Goal: Task Accomplishment & Management: Use online tool/utility

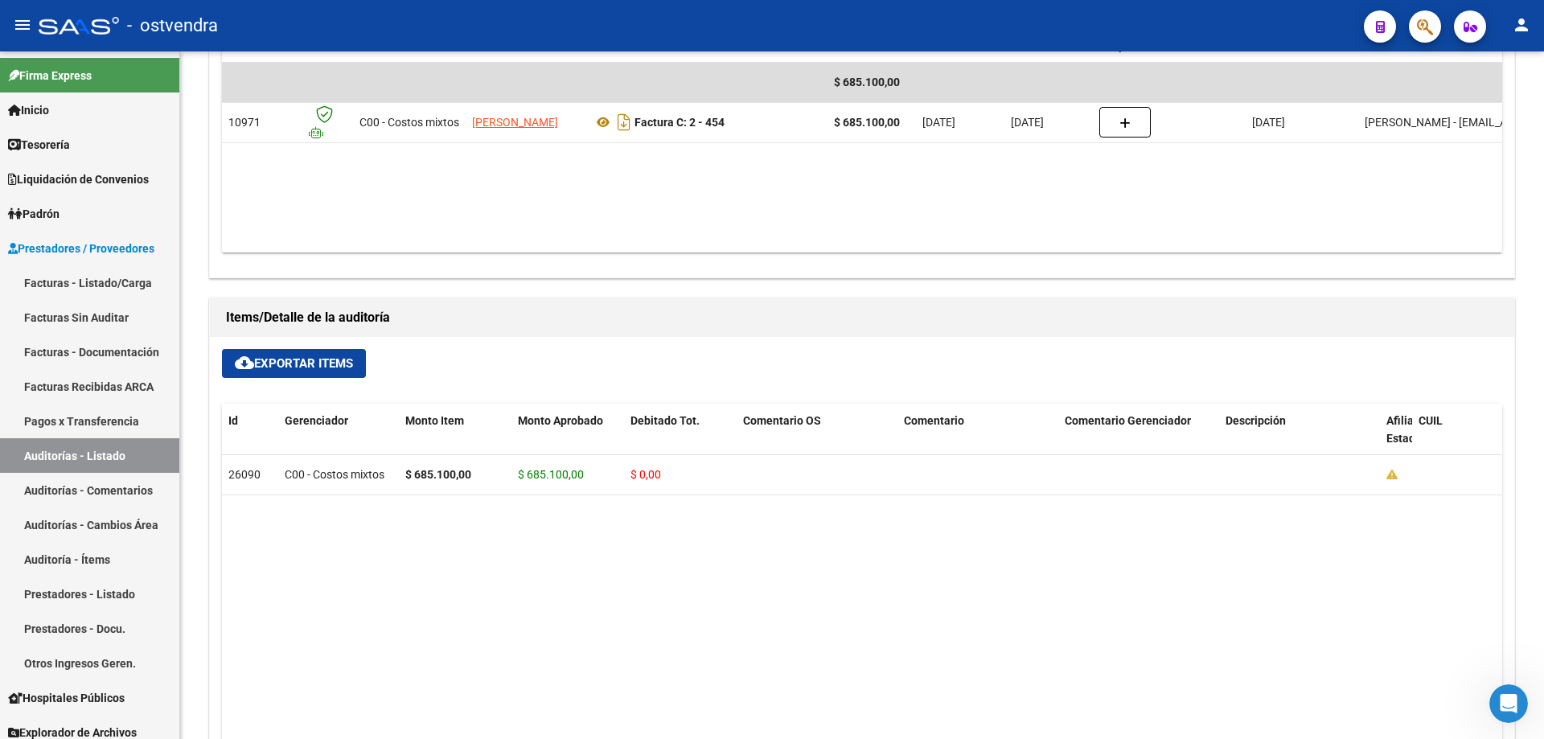
scroll to position [705, 0]
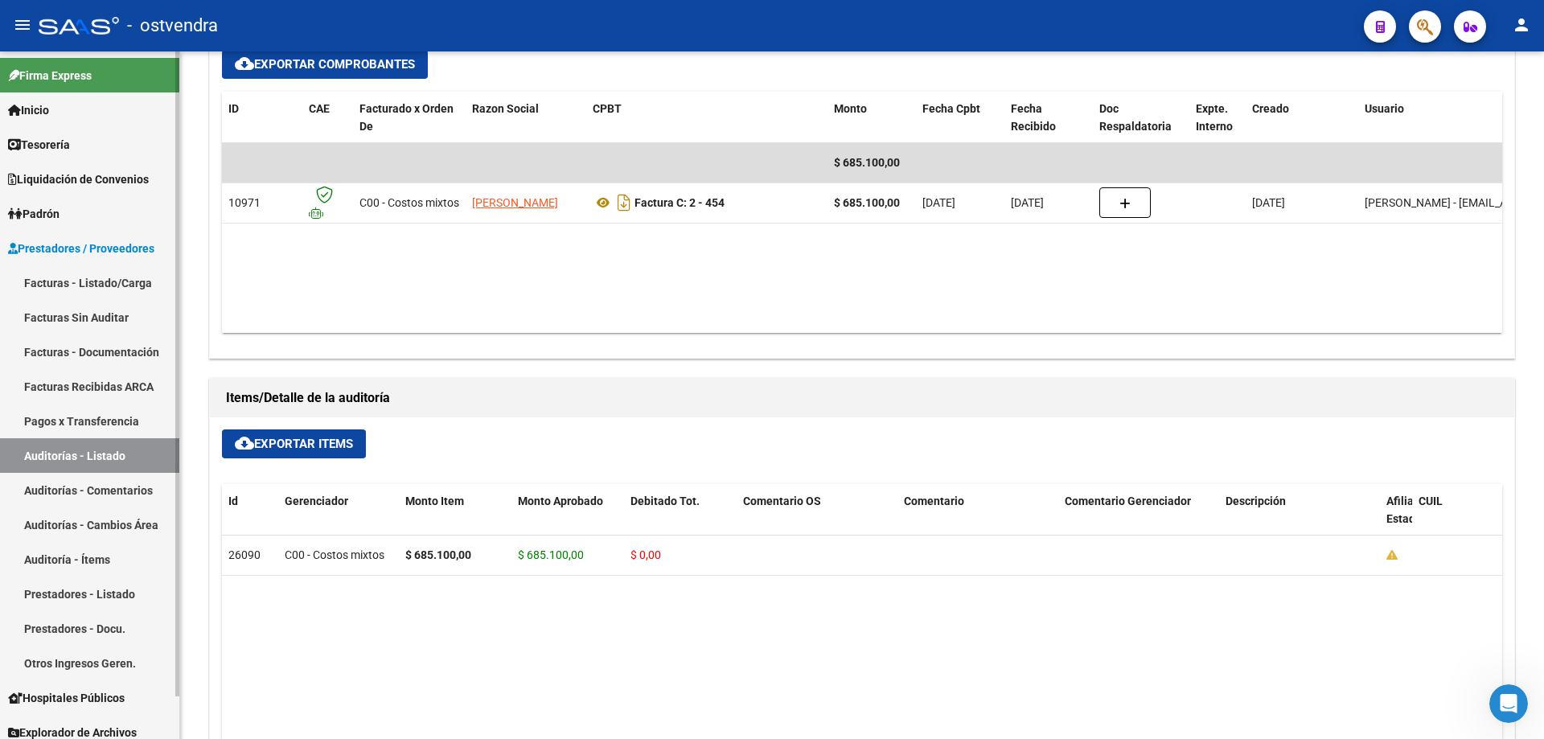
click at [102, 447] on link "Auditorías - Listado" at bounding box center [89, 455] width 179 height 35
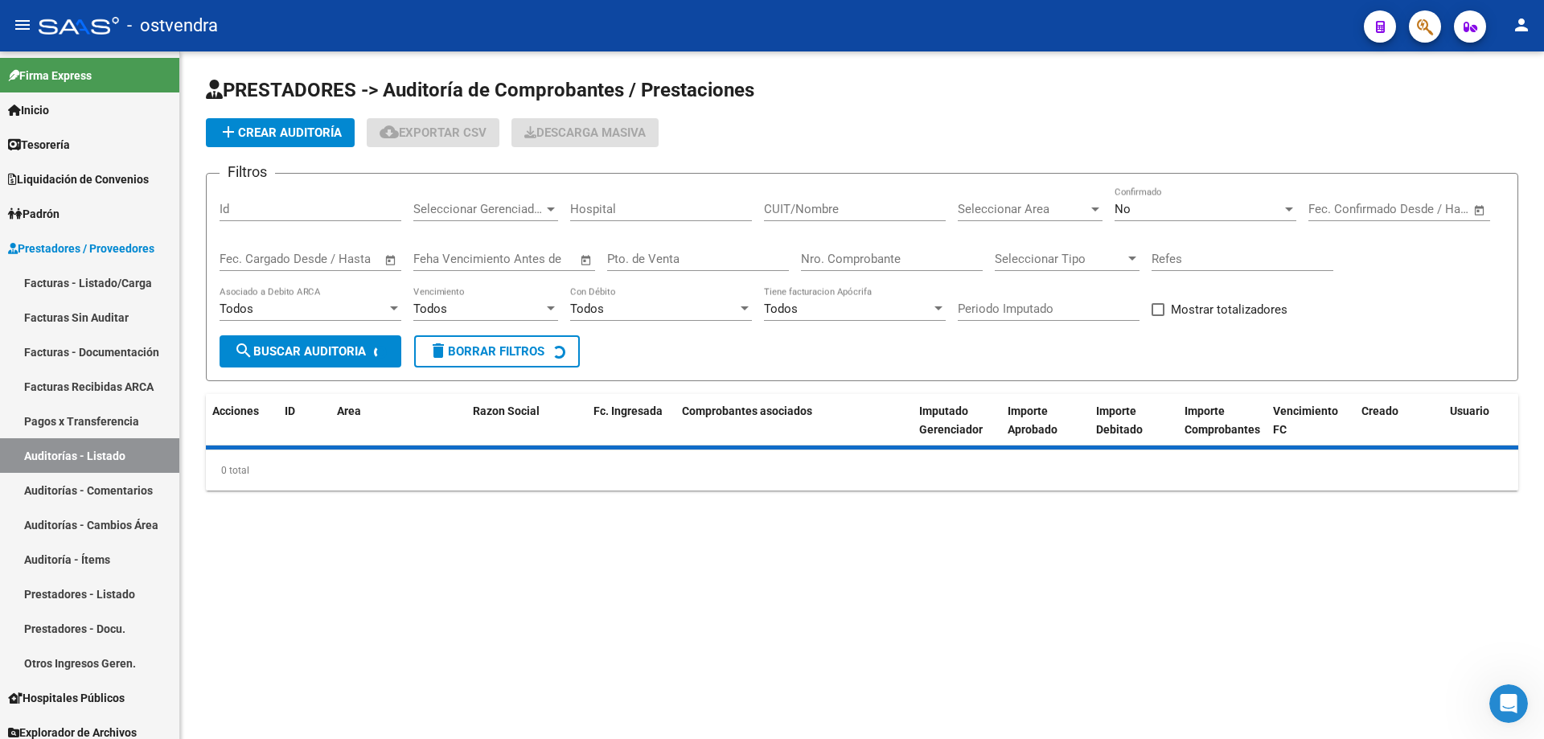
click at [1151, 216] on div "No" at bounding box center [1198, 209] width 167 height 14
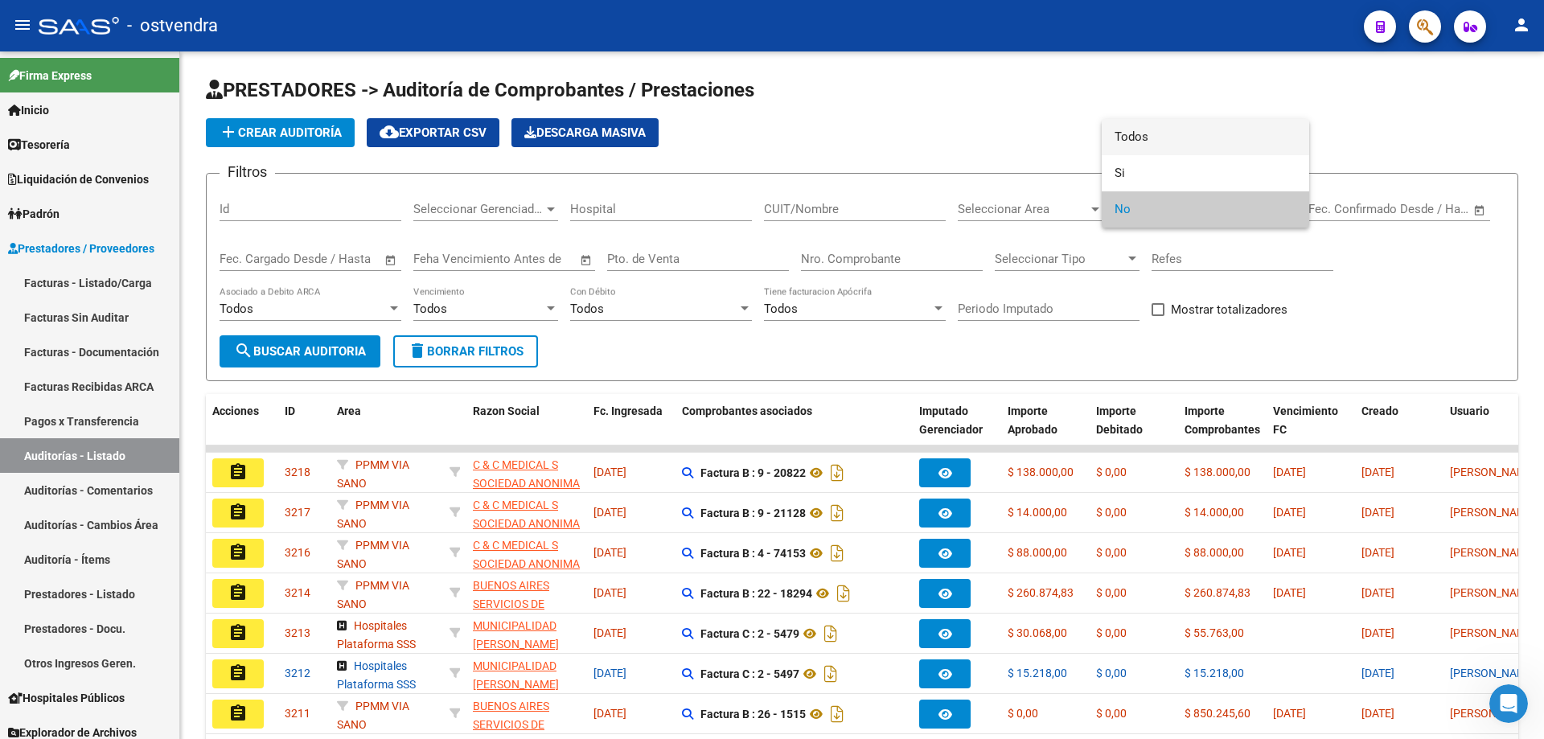
click at [1157, 144] on span "Todos" at bounding box center [1206, 137] width 182 height 36
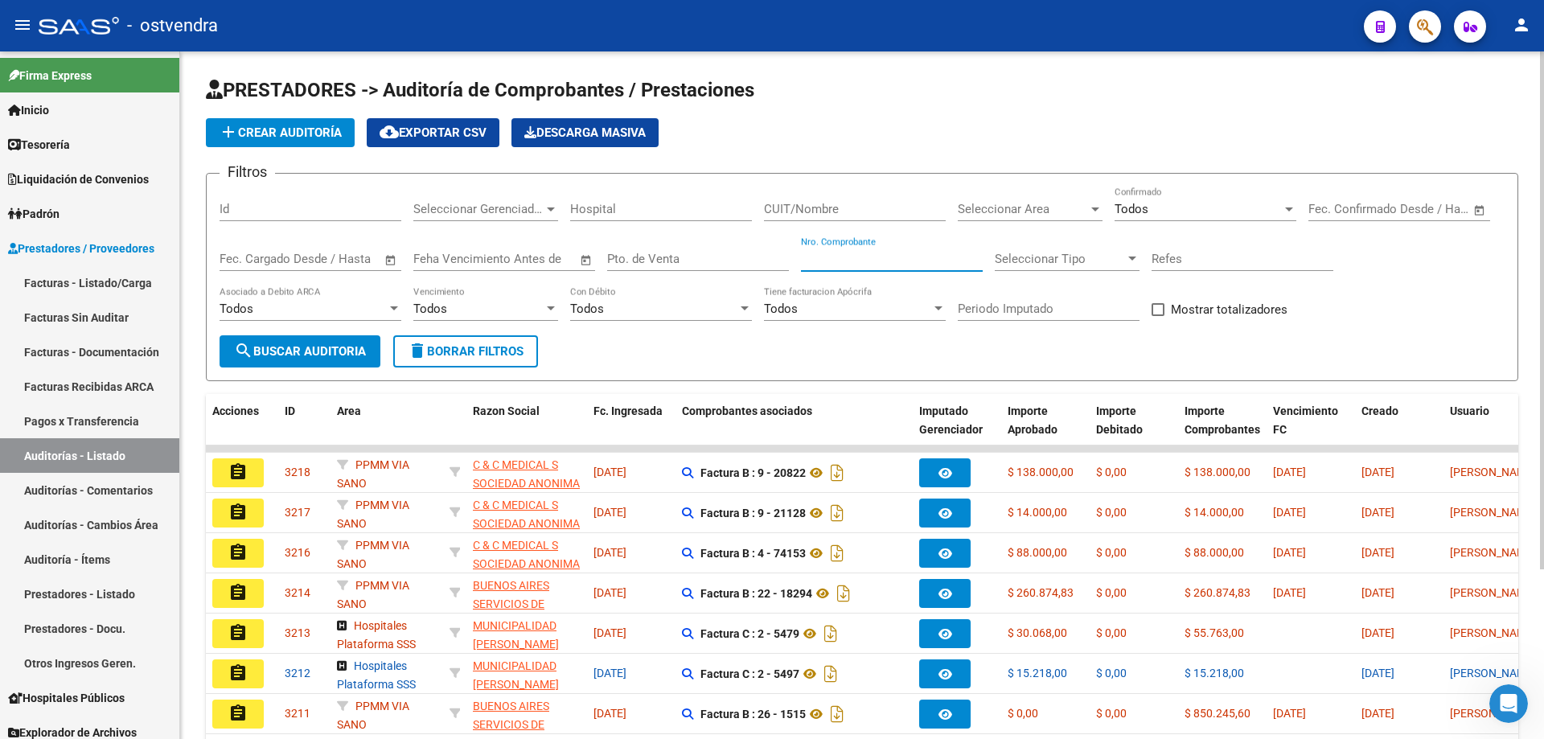
click at [808, 261] on input "Nro. Comprobante" at bounding box center [892, 259] width 182 height 14
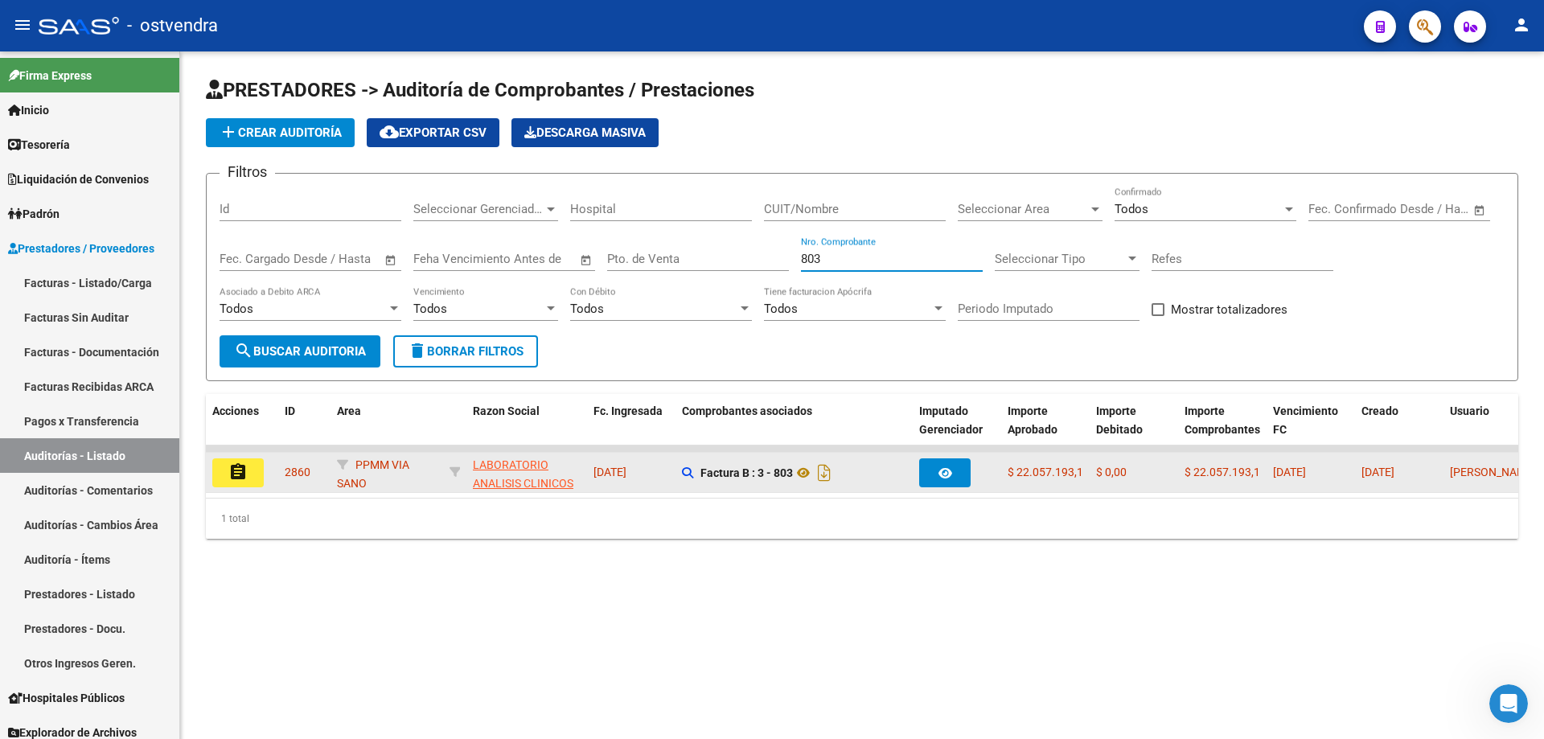
type input "803"
click at [224, 475] on button "assignment" at bounding box center [237, 473] width 51 height 29
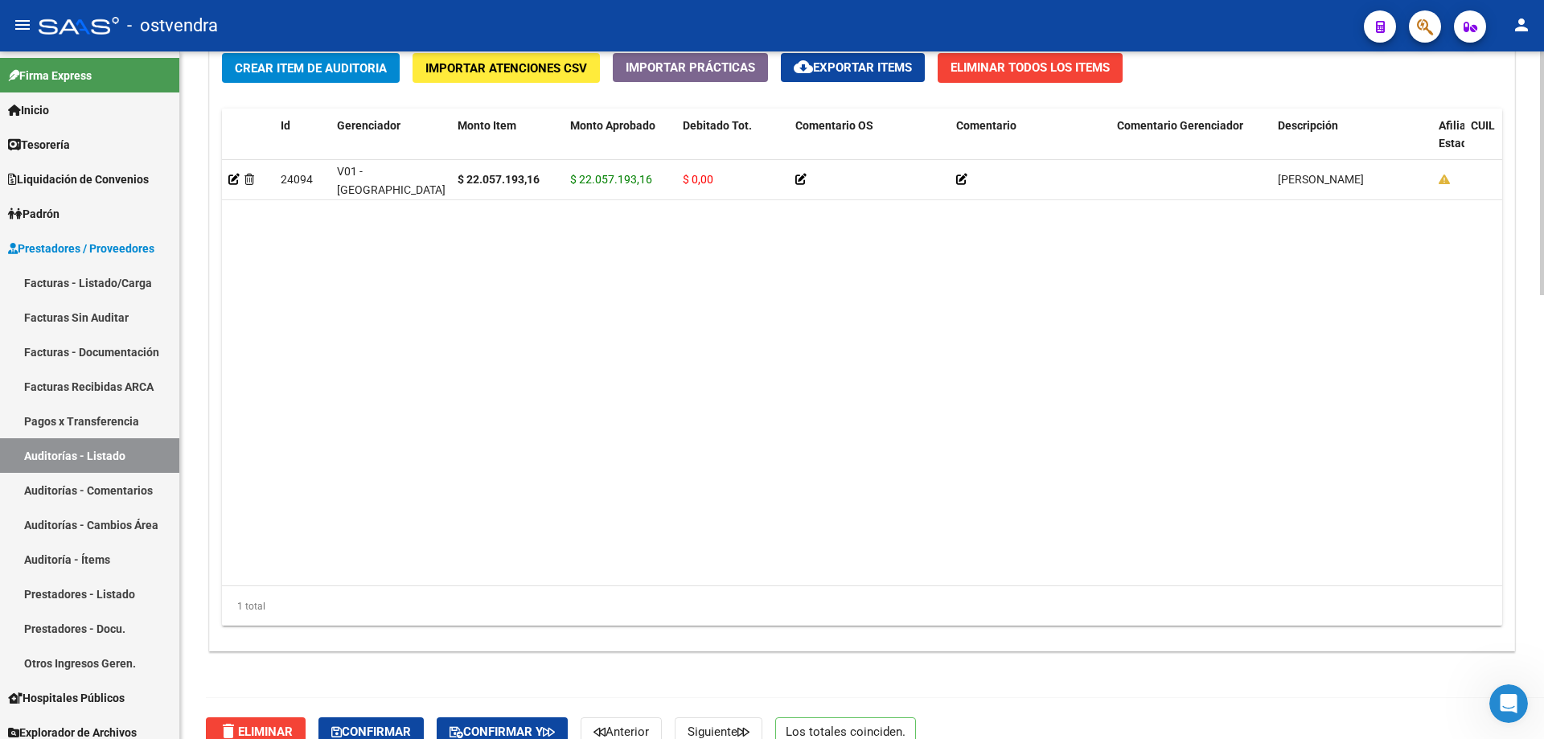
scroll to position [1250, 0]
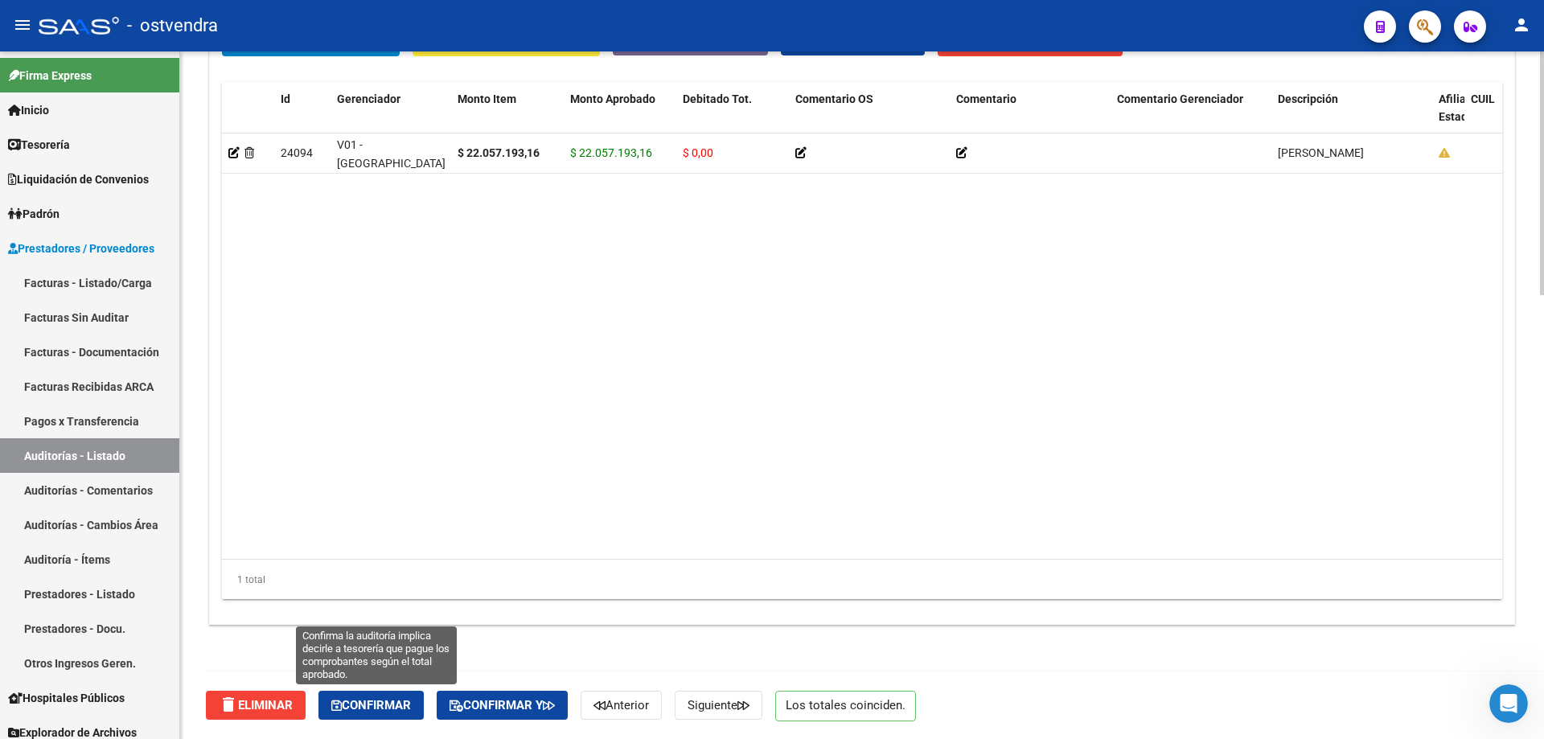
click at [413, 713] on button "Confirmar" at bounding box center [371, 705] width 105 height 29
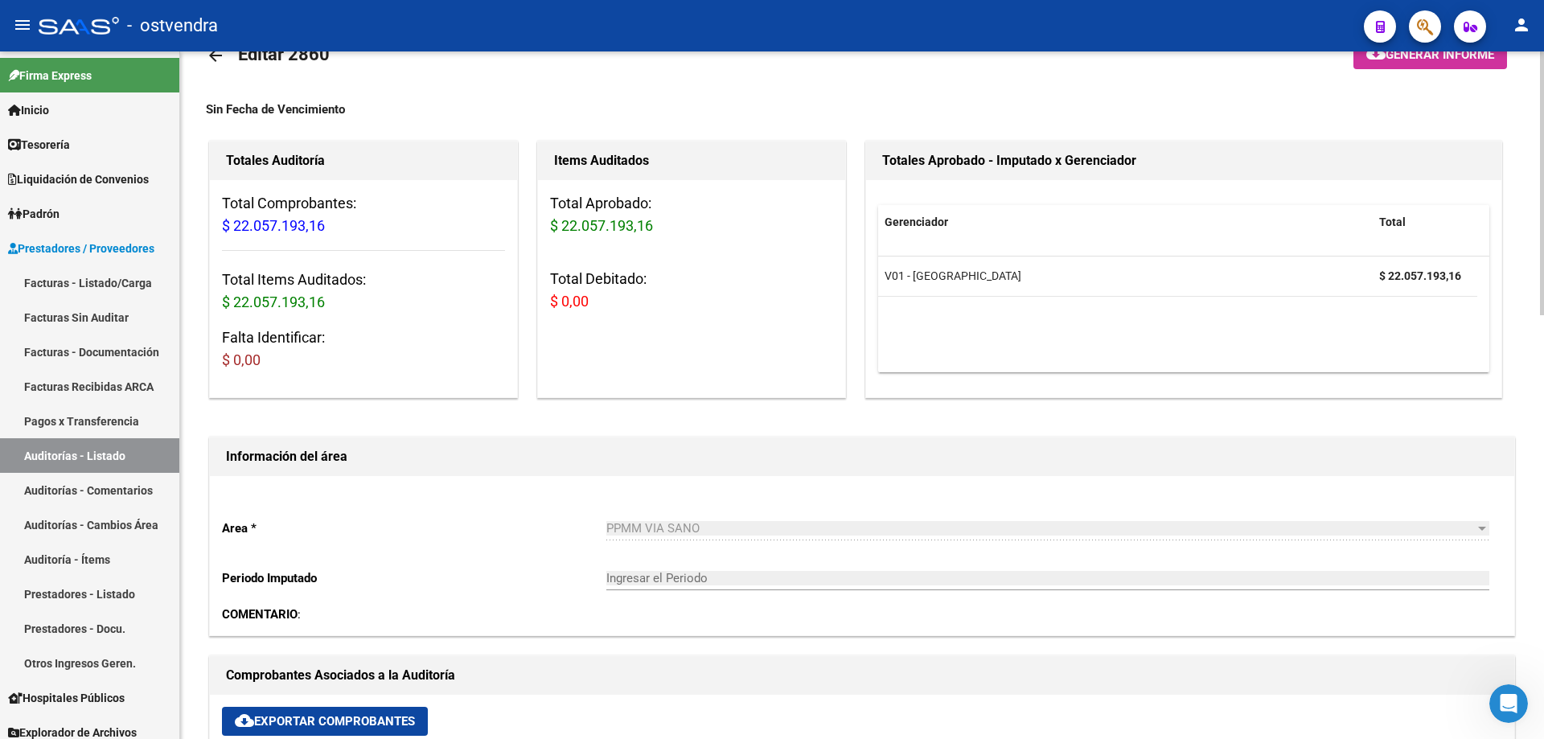
scroll to position [0, 0]
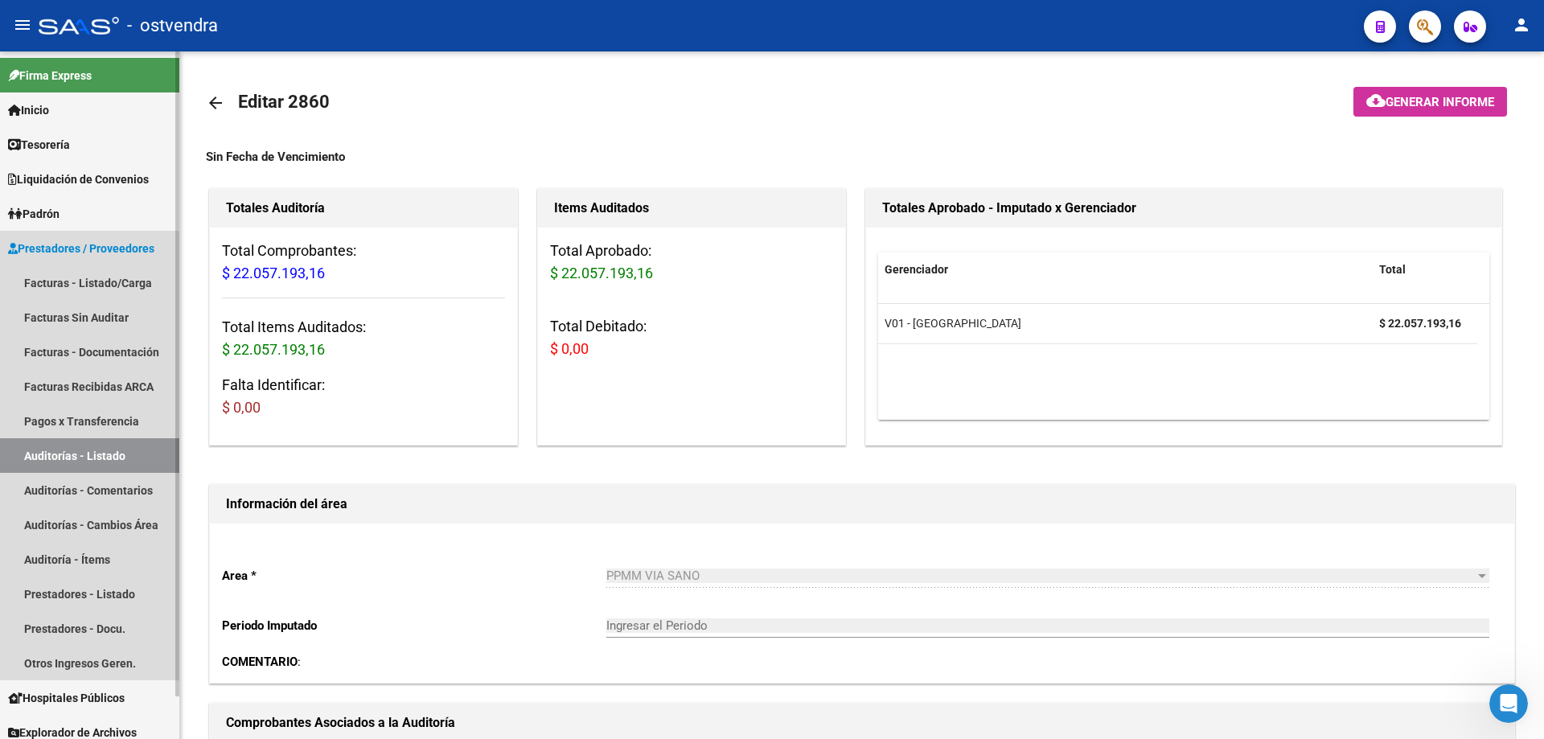
click at [62, 254] on span "Prestadores / Proveedores" at bounding box center [81, 249] width 146 height 18
